Goal: Task Accomplishment & Management: Manage account settings

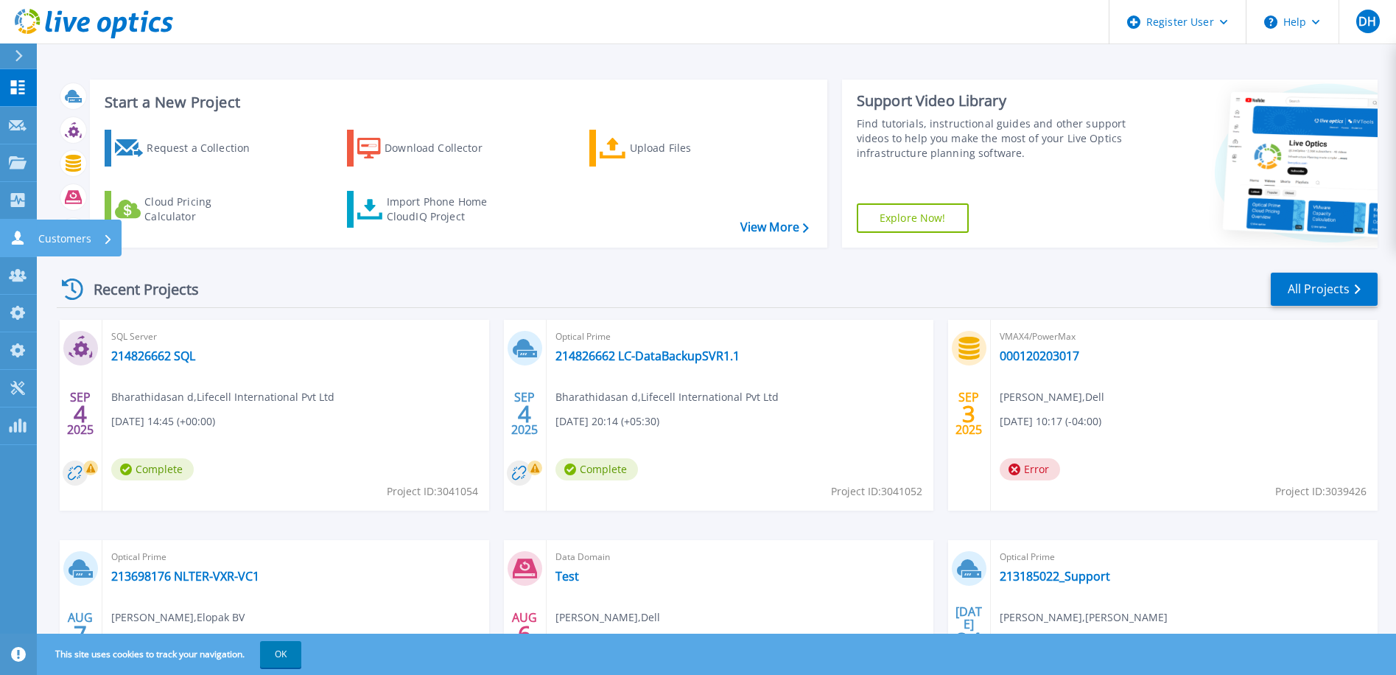
click at [12, 236] on icon at bounding box center [18, 238] width 18 height 14
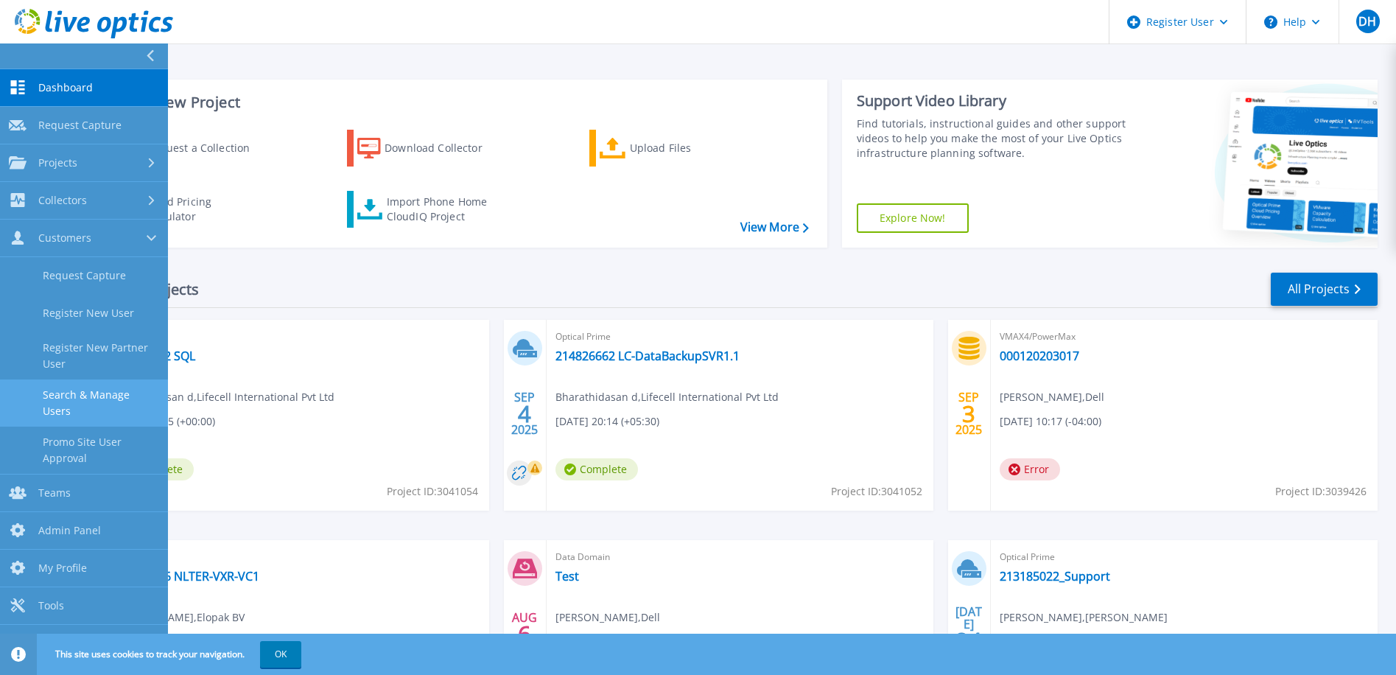
click at [90, 396] on link "Search & Manage Users" at bounding box center [84, 402] width 168 height 47
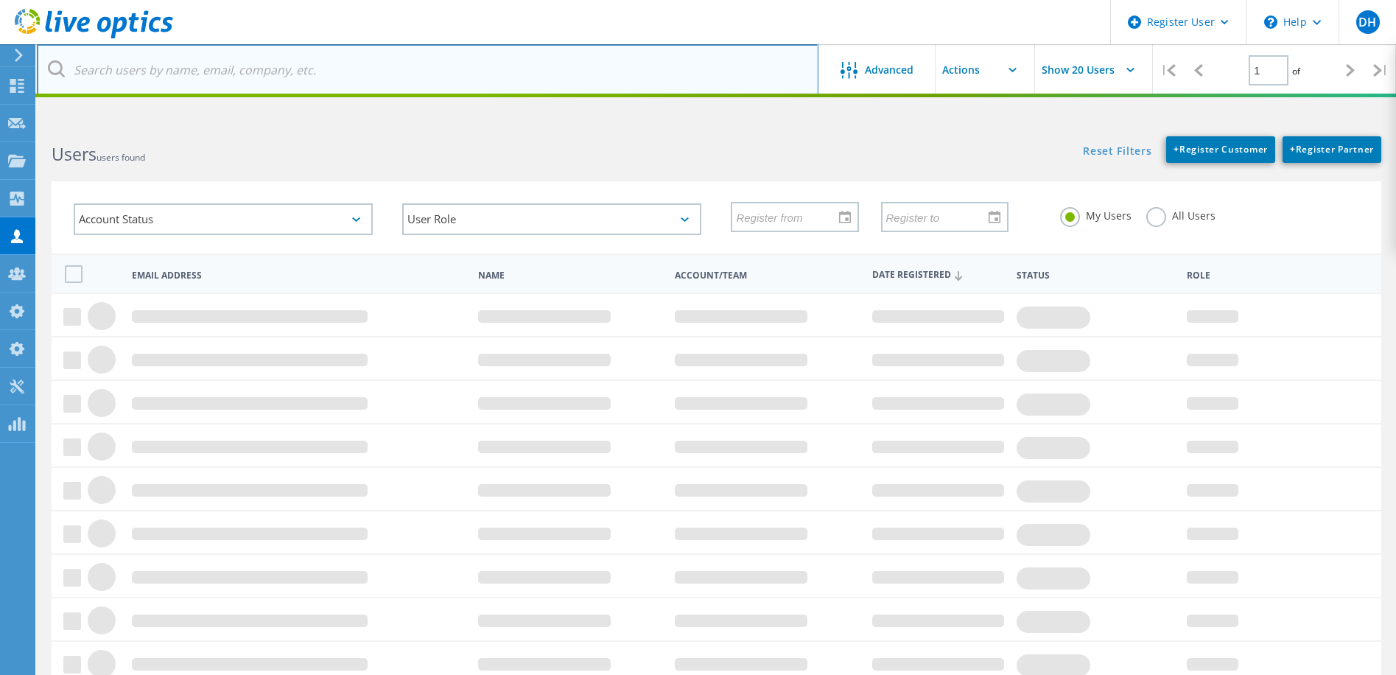
click at [138, 70] on input "text" at bounding box center [428, 70] width 782 height 52
paste input "215422466"
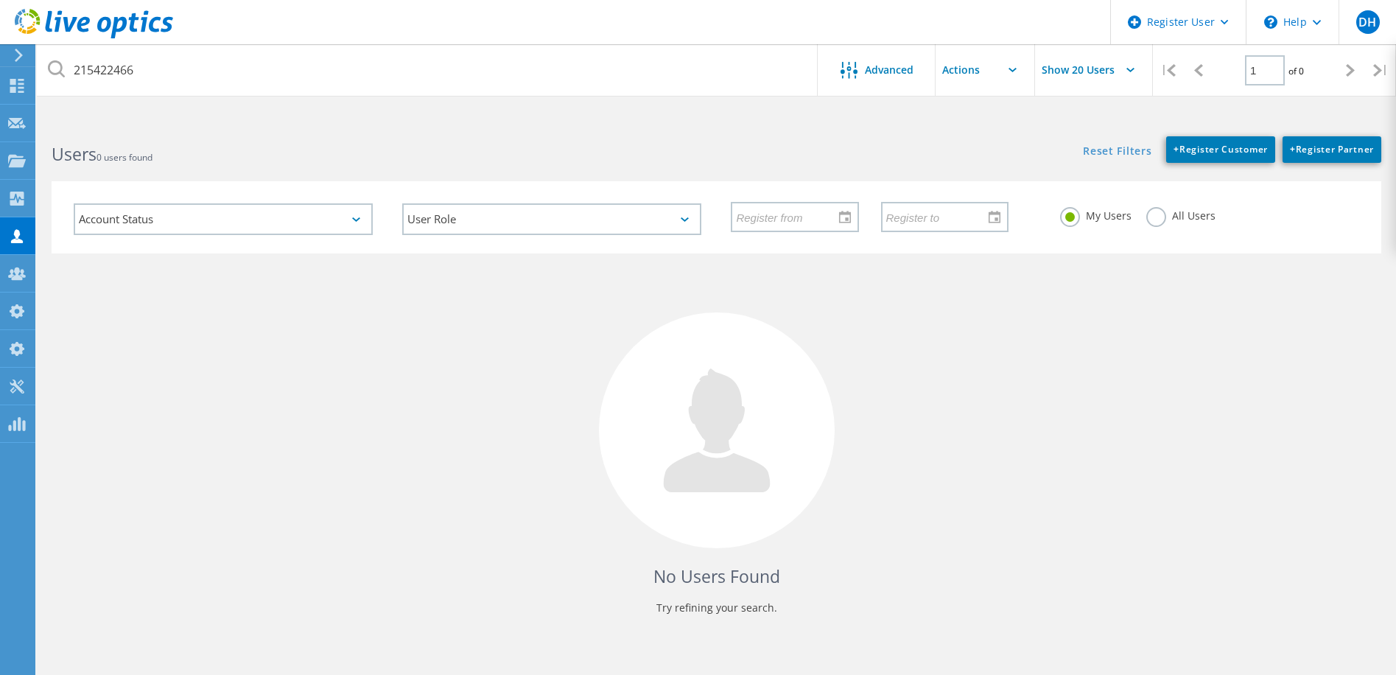
click at [1154, 217] on label "All Users" at bounding box center [1180, 214] width 69 height 14
click at [0, 0] on input "All Users" at bounding box center [0, 0] width 0 height 0
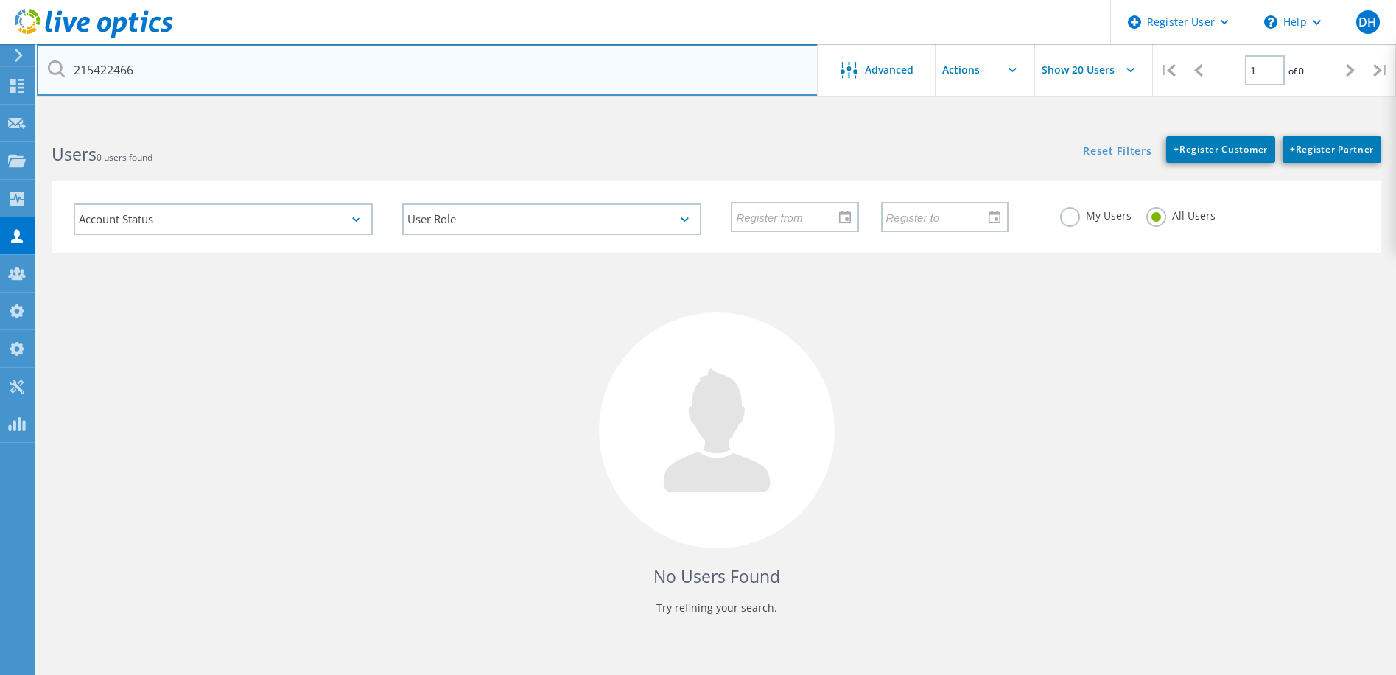
drag, startPoint x: 155, startPoint y: 70, endPoint x: 44, endPoint y: 61, distance: 110.9
click at [44, 61] on input "215422466" at bounding box center [428, 70] width 782 height 52
paste input "thomas.paulsen@akquinet.de"
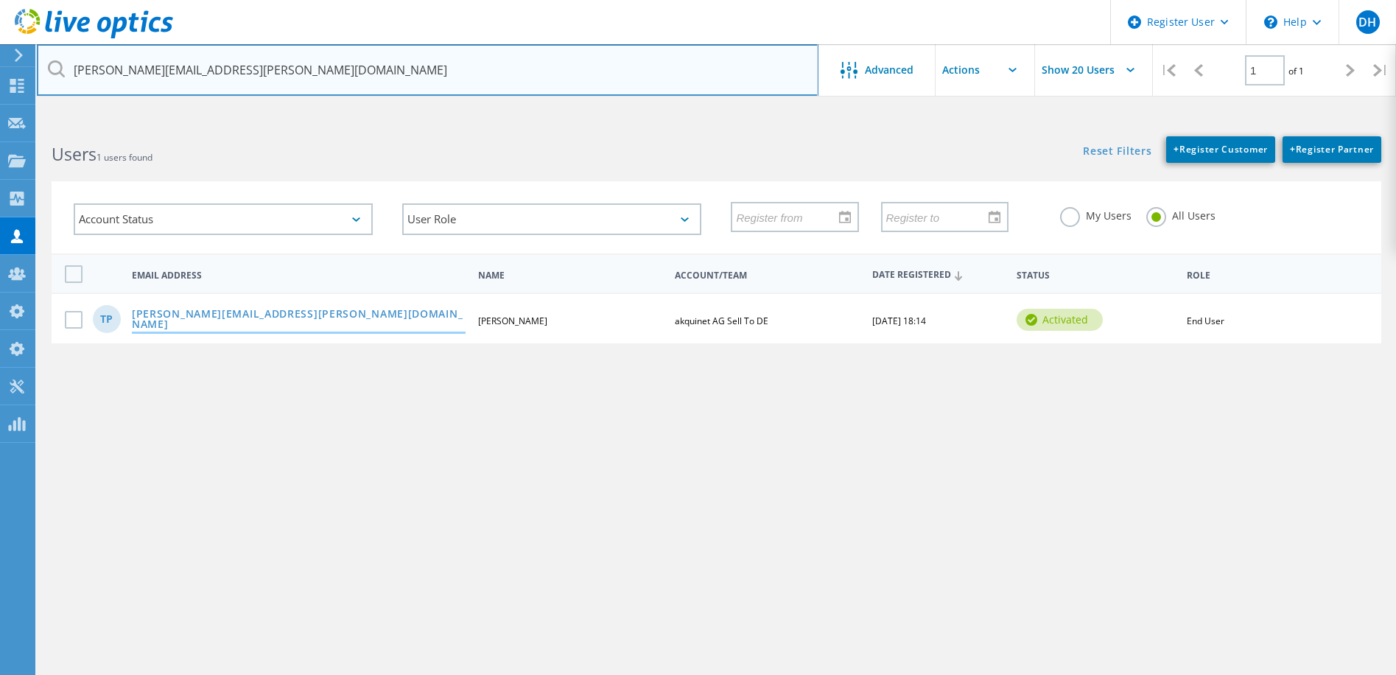
type input "thomas.paulsen@akquinet.de"
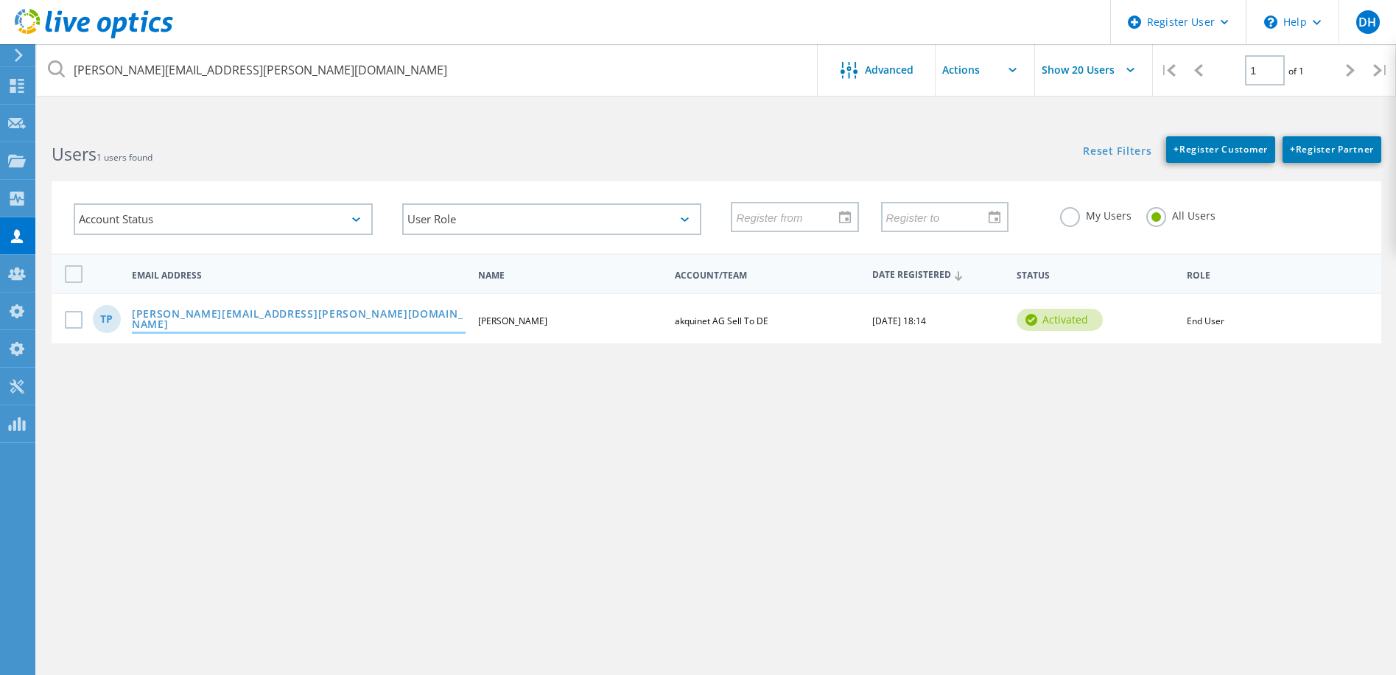
click at [217, 322] on link "thomas.paulsen@akquinet.de" at bounding box center [299, 320] width 334 height 23
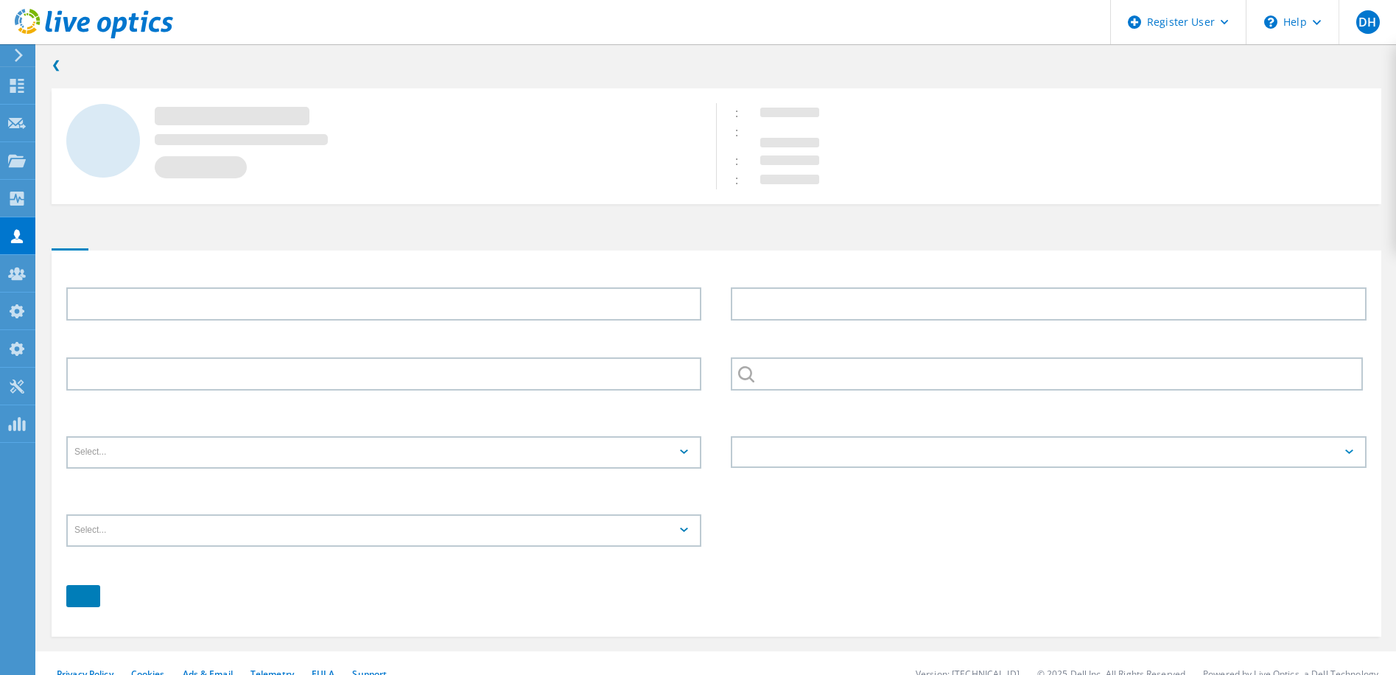
type input "Thomas"
type input "Paulsen"
type input "akquinet AG Sell To DE"
type input "English"
type input "End User"
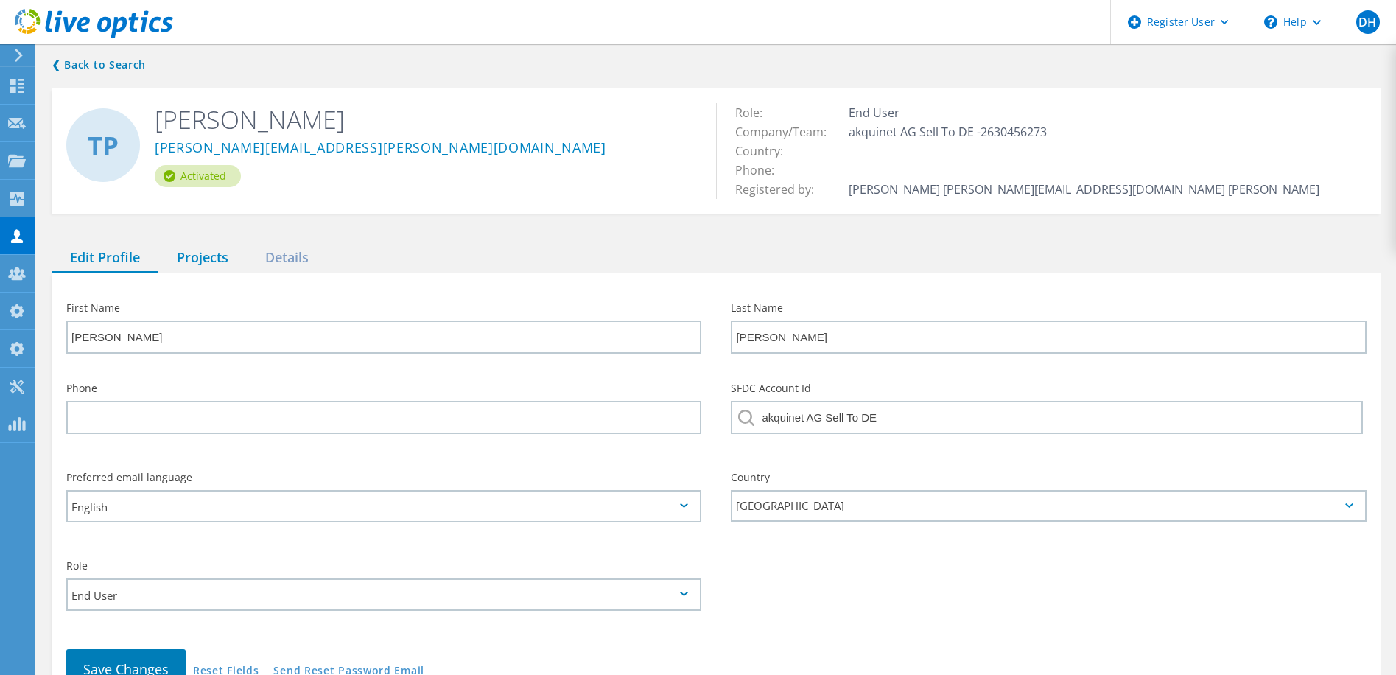
click at [195, 260] on div "Projects" at bounding box center [202, 258] width 88 height 30
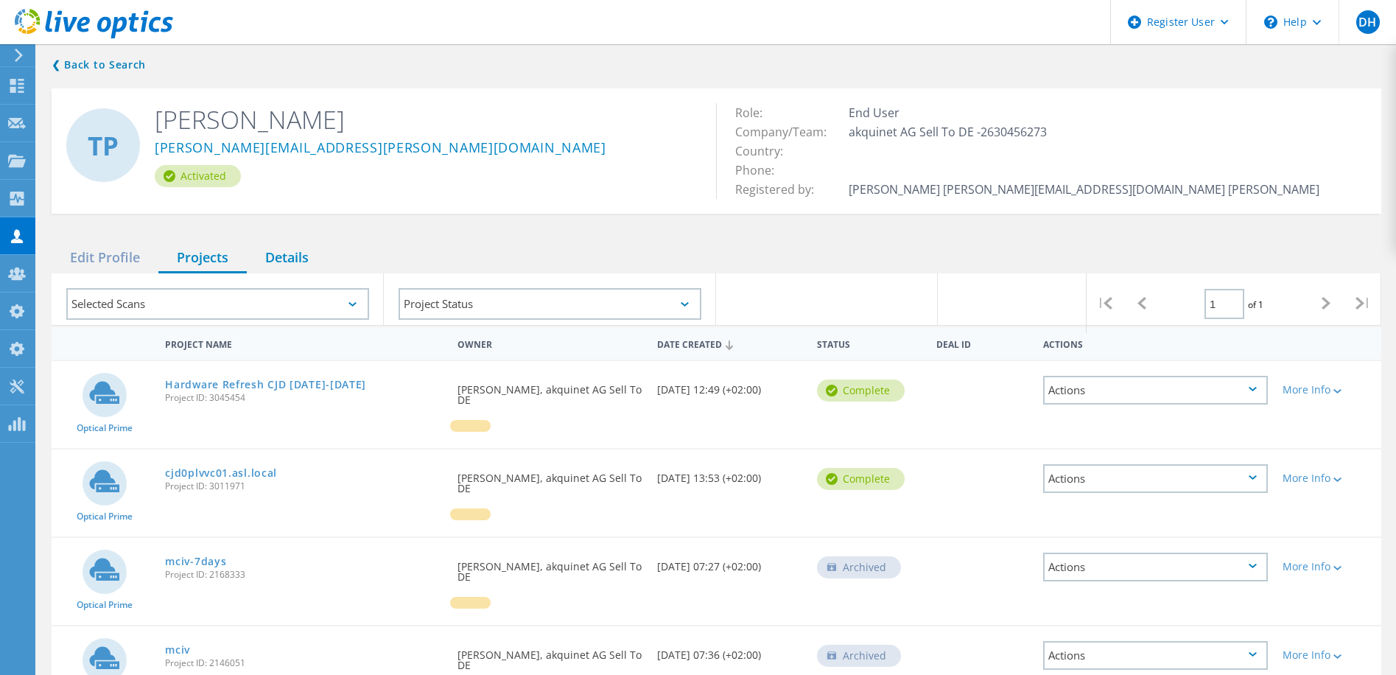
click at [298, 257] on div "Details" at bounding box center [287, 258] width 80 height 30
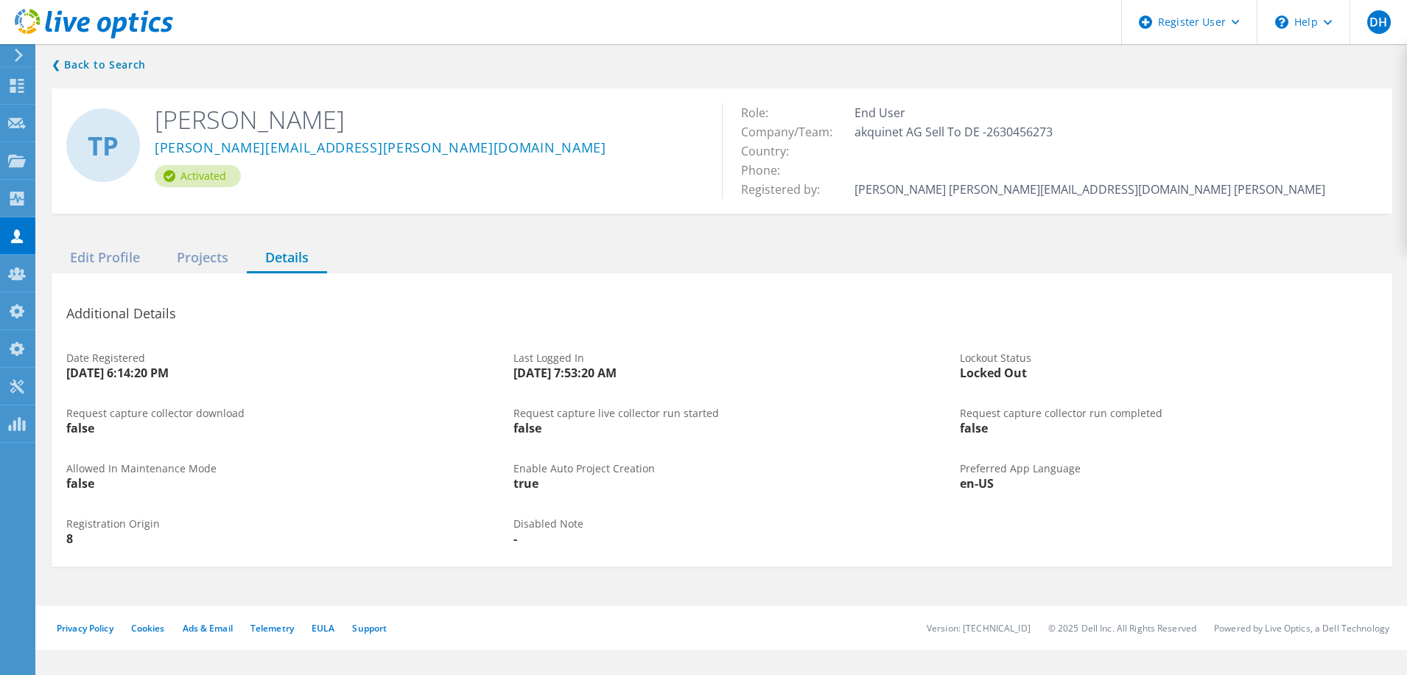
drag, startPoint x: 1037, startPoint y: 374, endPoint x: 939, endPoint y: 369, distance: 98.1
click at [939, 369] on div "Date Registered 2/6/2018 6:14:20 PM Last Logged In 7/7/2023 7:53:20 AM Lockout …" at bounding box center [722, 365] width 1341 height 55
drag, startPoint x: 939, startPoint y: 369, endPoint x: 1035, endPoint y: 375, distance: 96.0
click at [1034, 375] on div "Locked Out" at bounding box center [1169, 373] width 418 height 12
drag, startPoint x: 1045, startPoint y: 372, endPoint x: 961, endPoint y: 366, distance: 84.2
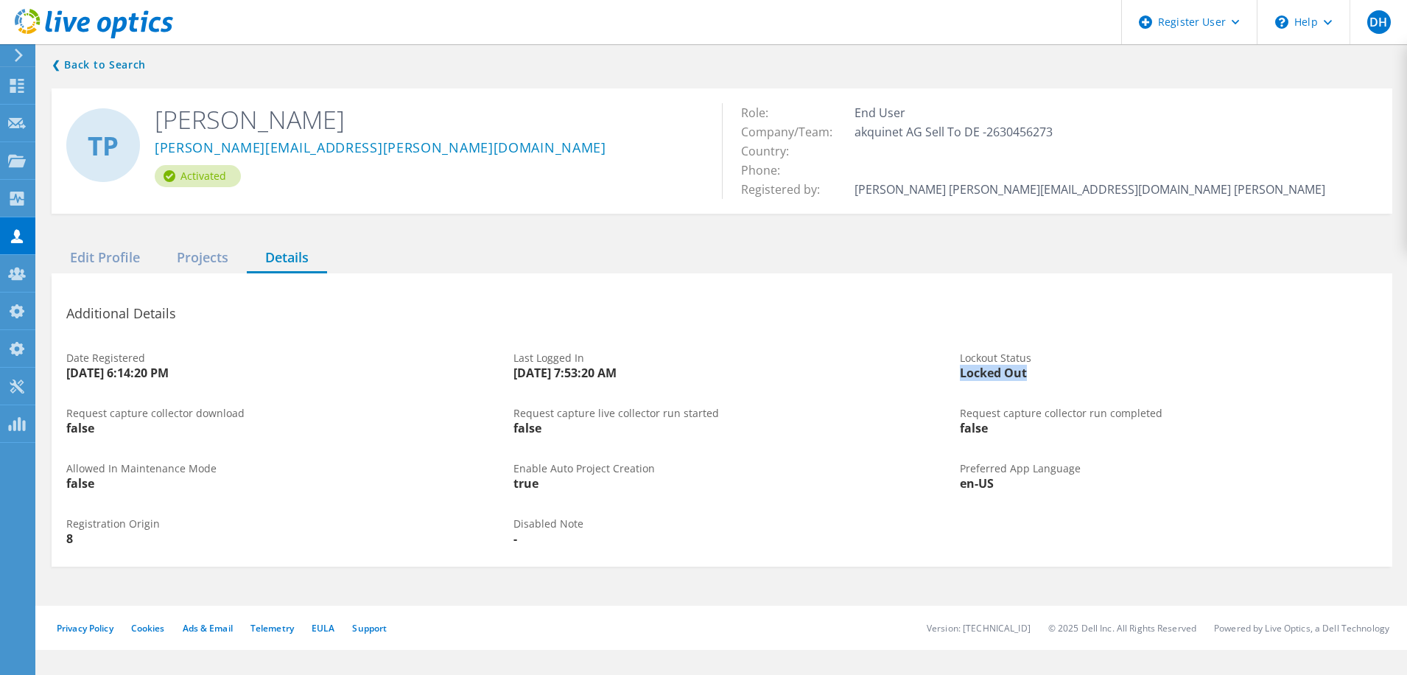
click at [961, 367] on div "Locked Out" at bounding box center [1169, 373] width 418 height 12
